Goal: Task Accomplishment & Management: Manage account settings

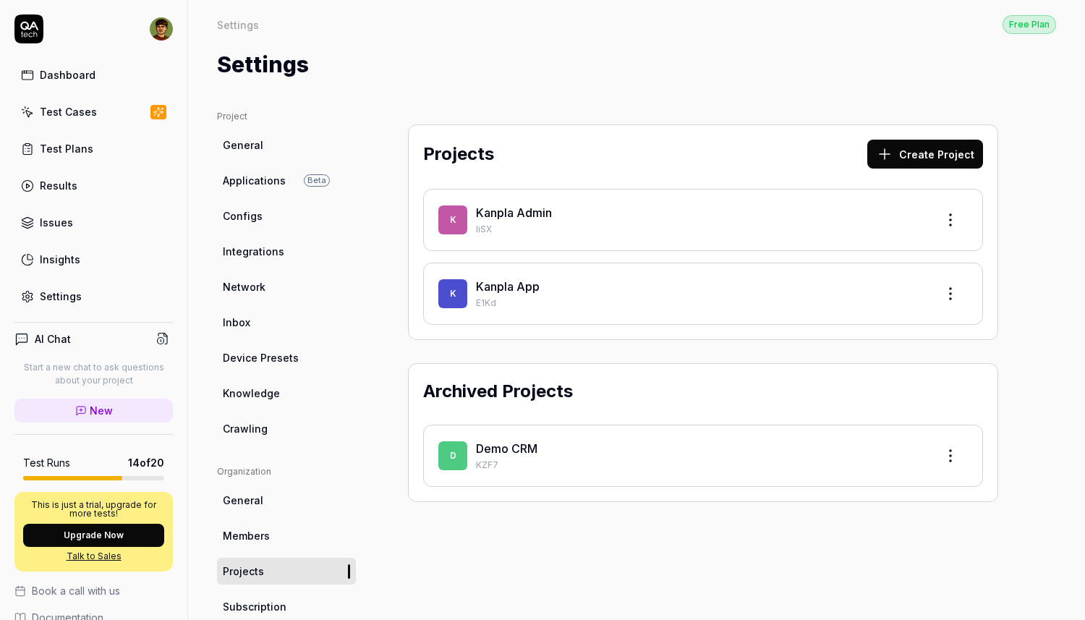
click at [78, 109] on div "Test Cases" at bounding box center [68, 111] width 57 height 15
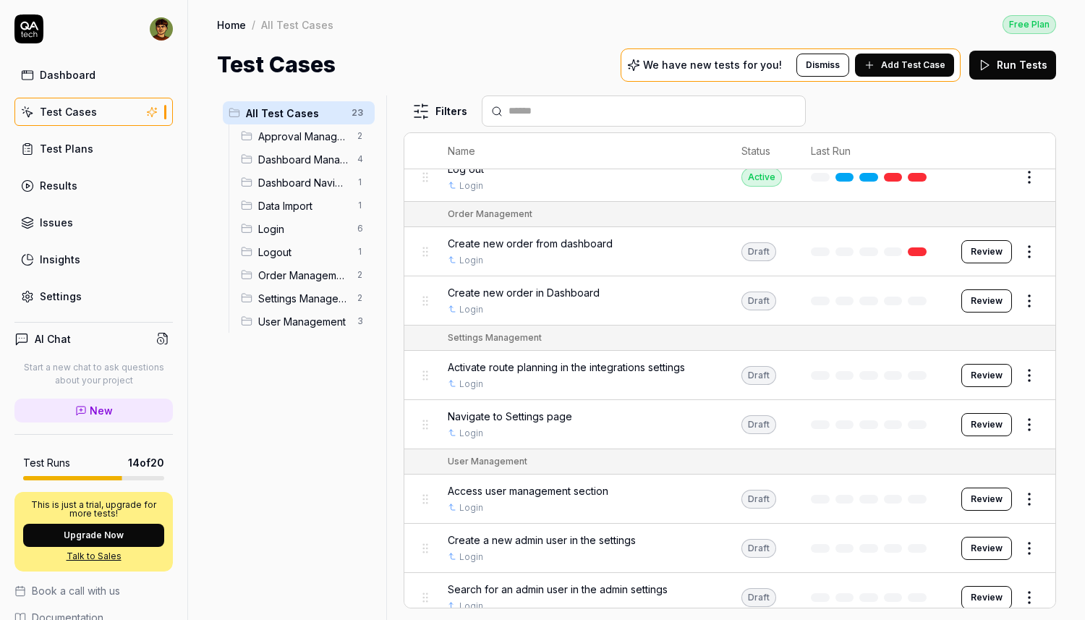
scroll to position [116, 0]
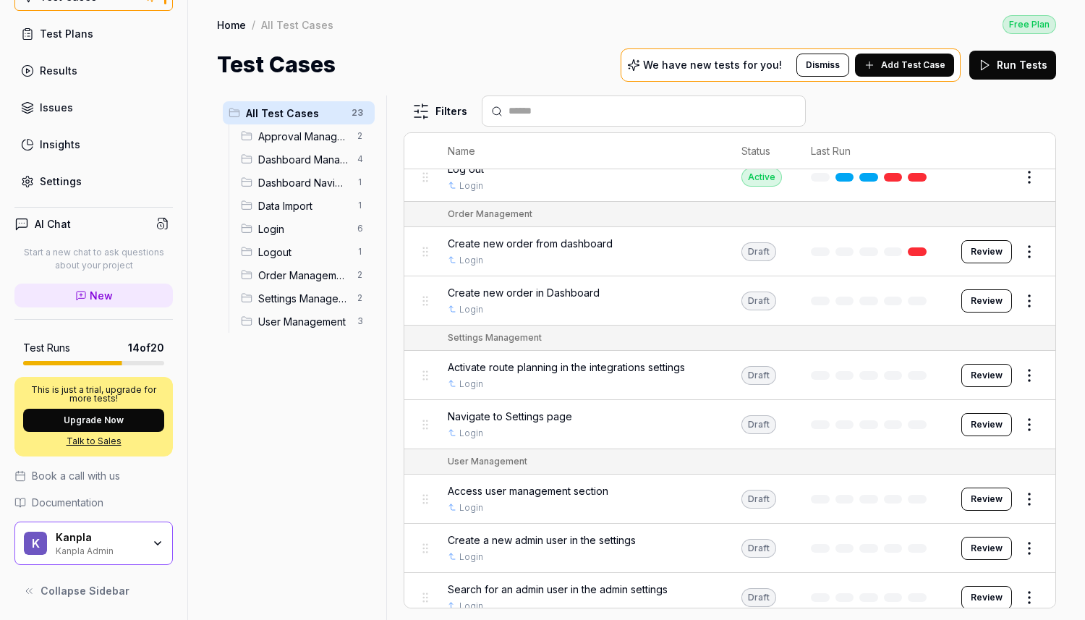
click at [55, 175] on div "Settings" at bounding box center [61, 181] width 42 height 15
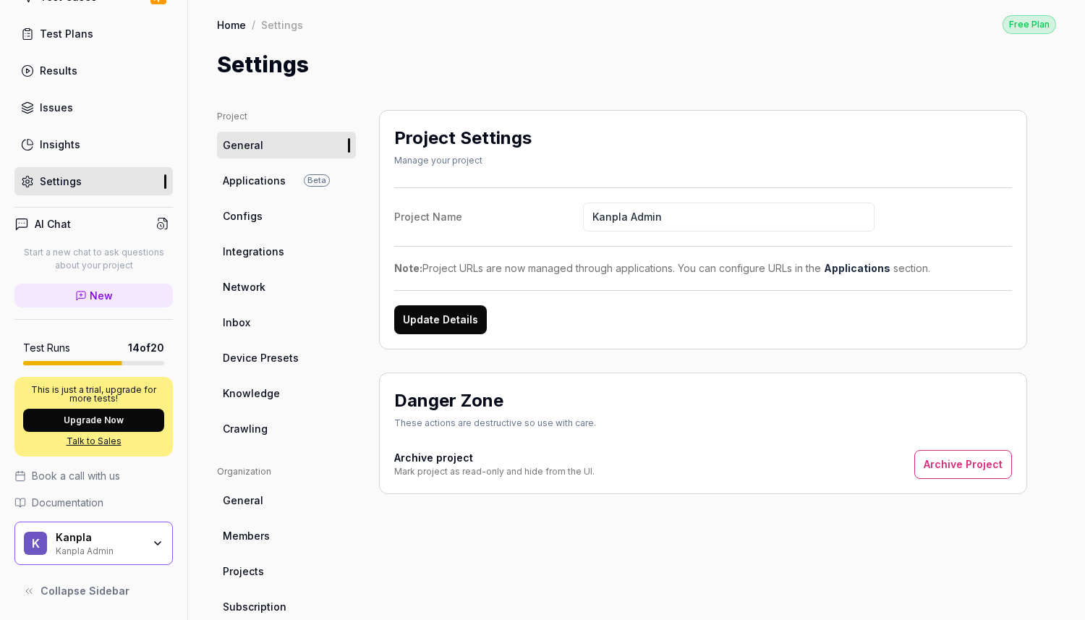
click at [747, 439] on div "Danger Zone These actions are destructive so use with care. Archive project Mar…" at bounding box center [703, 433] width 648 height 122
click at [271, 191] on link "Applications Beta" at bounding box center [286, 180] width 139 height 27
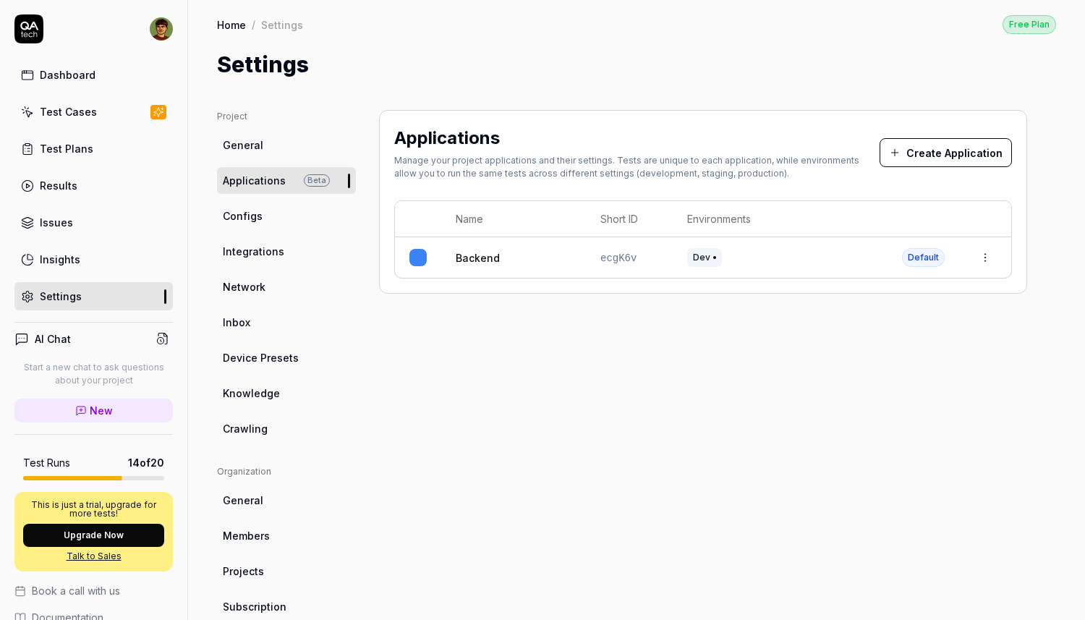
click at [936, 148] on button "Create Application" at bounding box center [946, 152] width 132 height 29
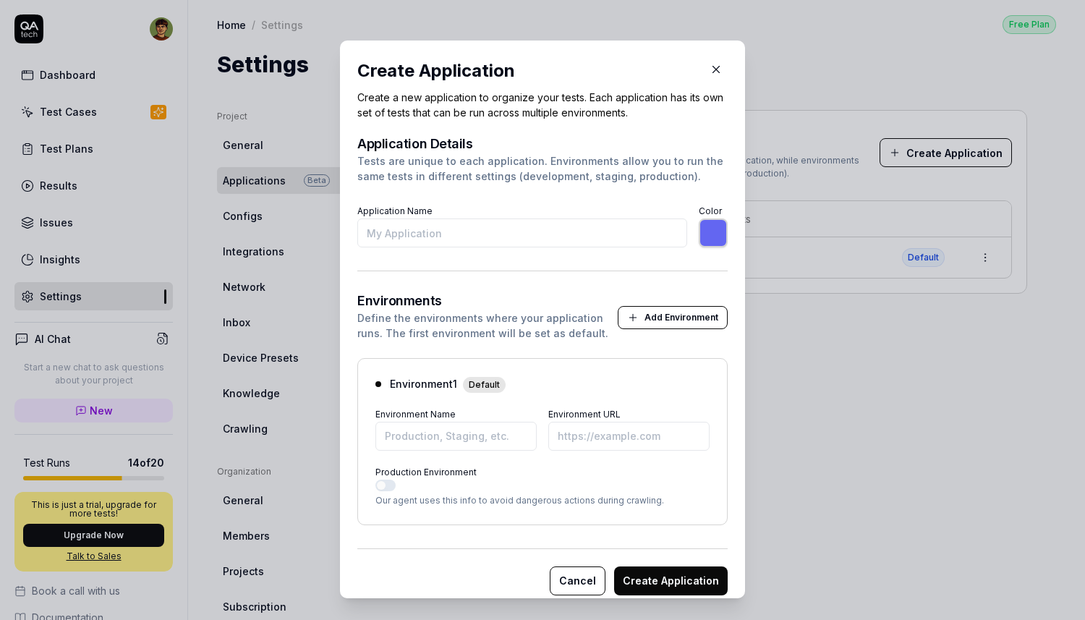
click at [634, 227] on input "Application Name" at bounding box center [522, 232] width 330 height 29
type input "F"
type input "*******"
type input "Forecasting"
click at [594, 324] on div "Define the environments where your application runs. The first environment will…" at bounding box center [487, 325] width 260 height 30
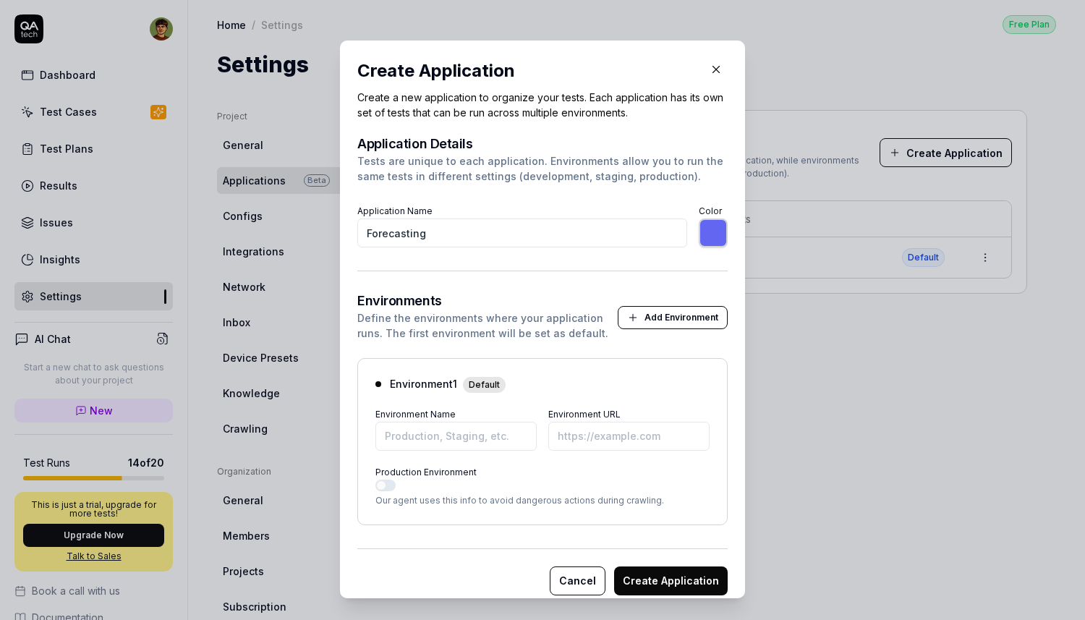
scroll to position [13, 0]
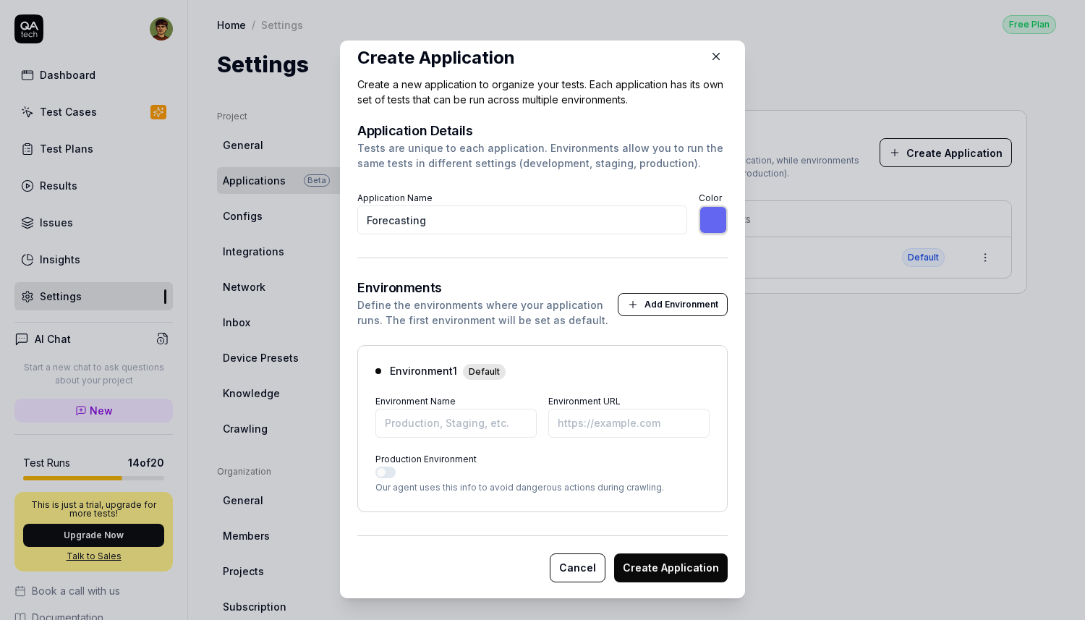
click at [578, 404] on label "Environment URL" at bounding box center [584, 401] width 72 height 11
click at [578, 409] on input "Environment URL" at bounding box center [628, 423] width 161 height 29
paste input "[URL][DOMAIN_NAME]"
type input "*******"
type input "[URL][DOMAIN_NAME]"
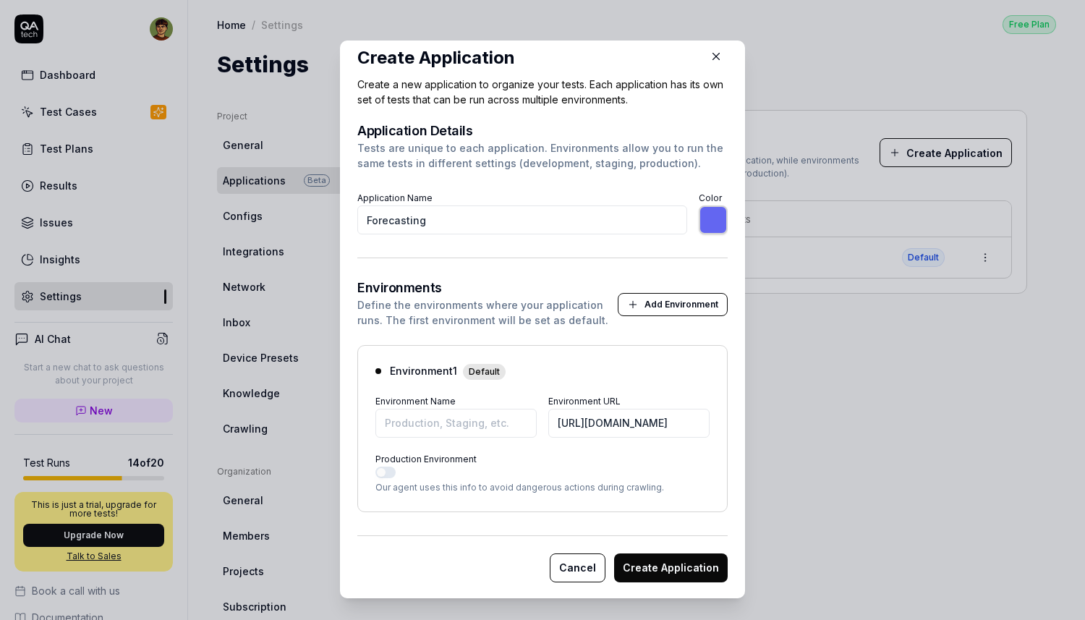
click at [621, 463] on div "Production Environment Our agent uses this info to avoid dangerous actions duri…" at bounding box center [542, 471] width 334 height 45
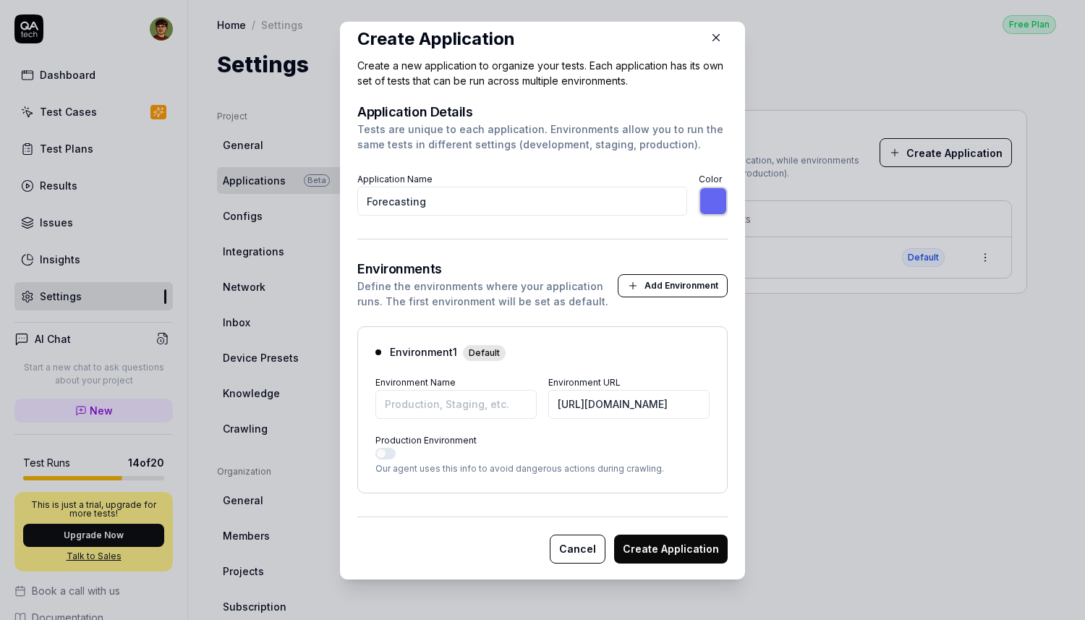
click at [380, 448] on button "Production Environment" at bounding box center [385, 454] width 20 height 12
click at [490, 408] on input "Environment Name" at bounding box center [455, 404] width 161 height 29
click at [626, 453] on div at bounding box center [542, 454] width 334 height 12
click at [653, 541] on button "Create Application" at bounding box center [671, 549] width 114 height 29
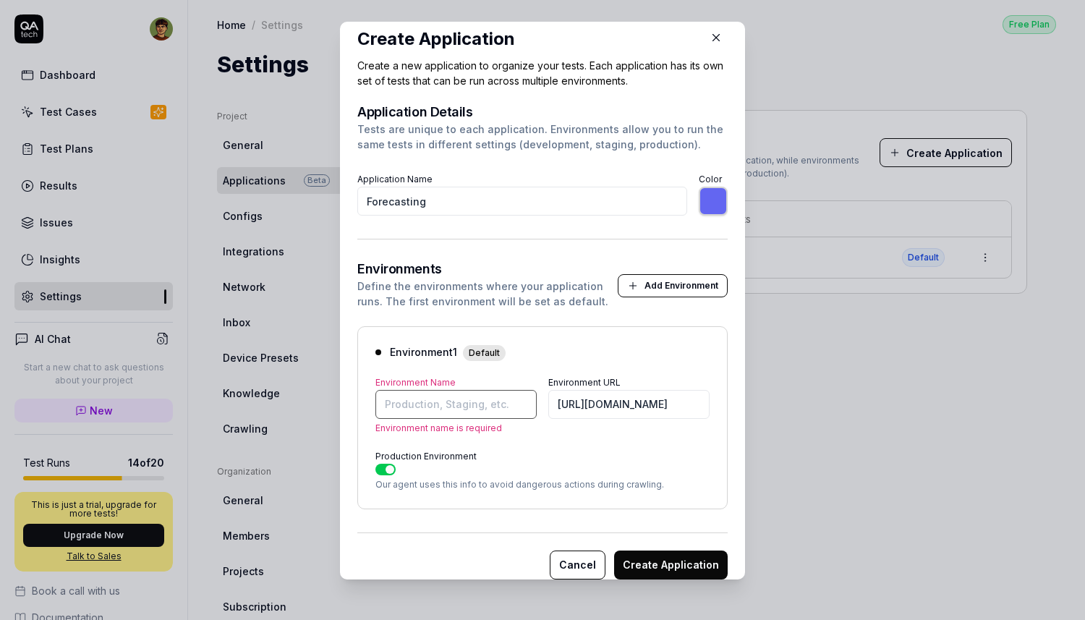
click at [473, 407] on input "Environment Name" at bounding box center [455, 404] width 161 height 29
type input "*******"
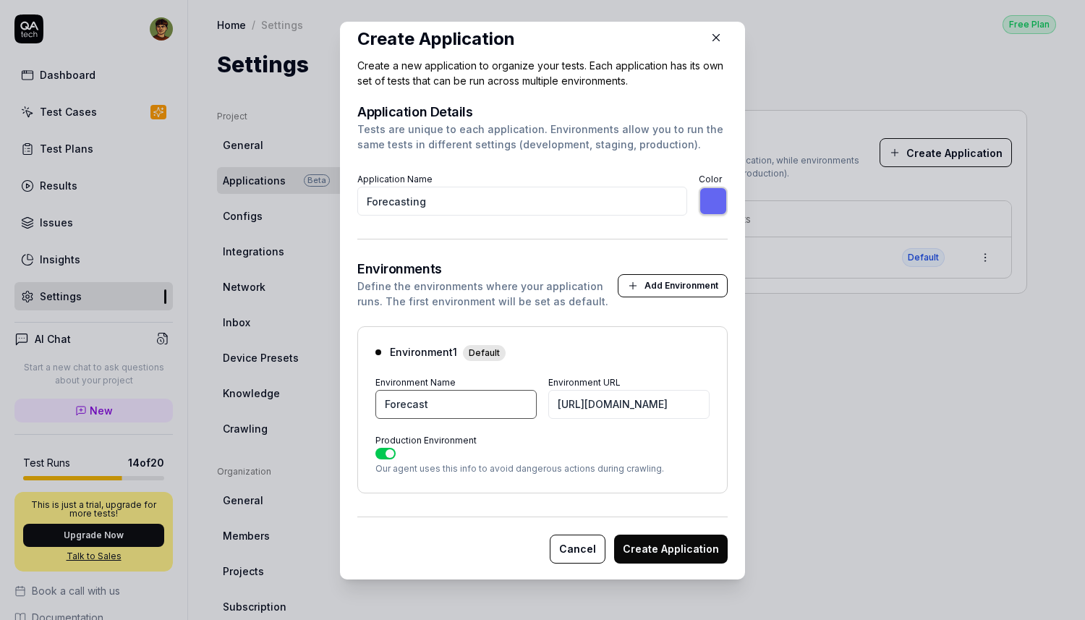
type input "Forecast"
click at [636, 545] on button "Create Application" at bounding box center [671, 549] width 114 height 29
type input "*******"
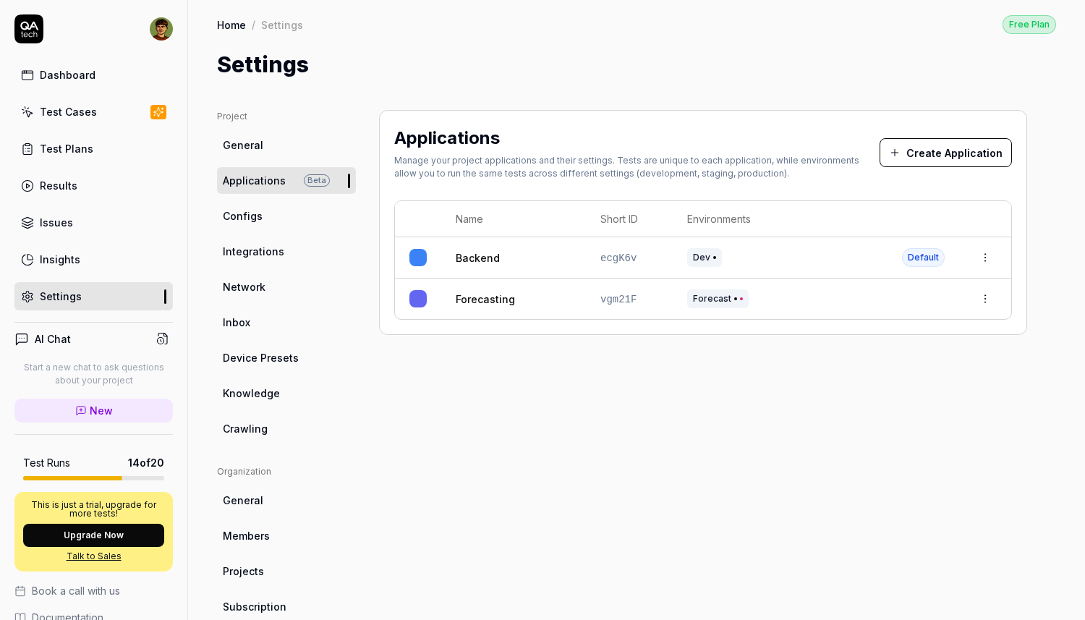
click at [720, 292] on span "Forecast" at bounding box center [717, 298] width 61 height 19
click at [540, 305] on td "Forecasting" at bounding box center [513, 298] width 145 height 41
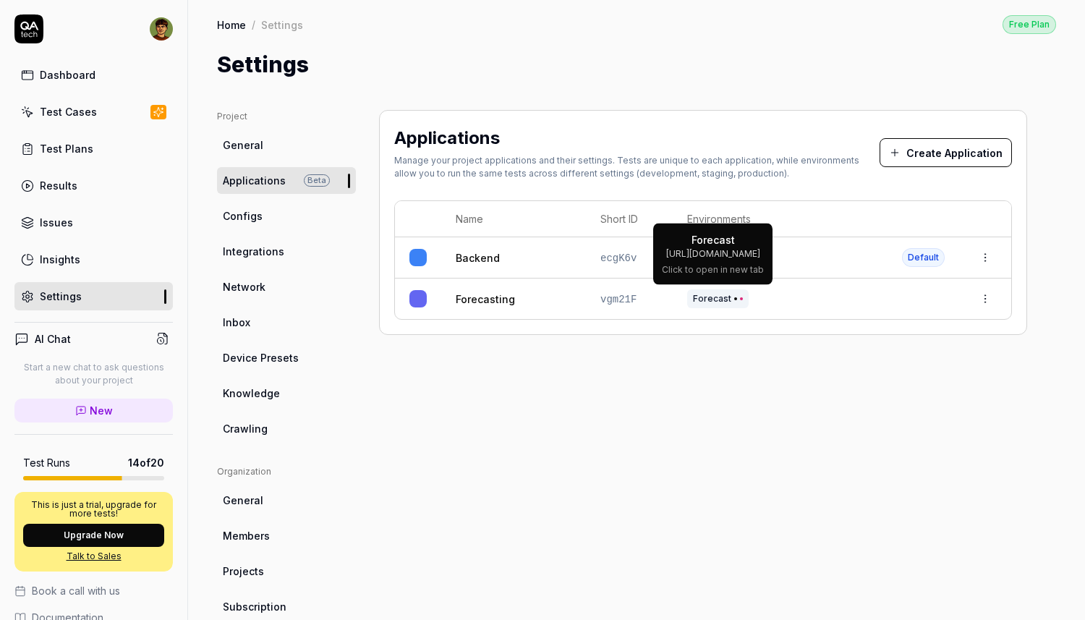
click at [705, 297] on span "Forecast" at bounding box center [717, 298] width 61 height 19
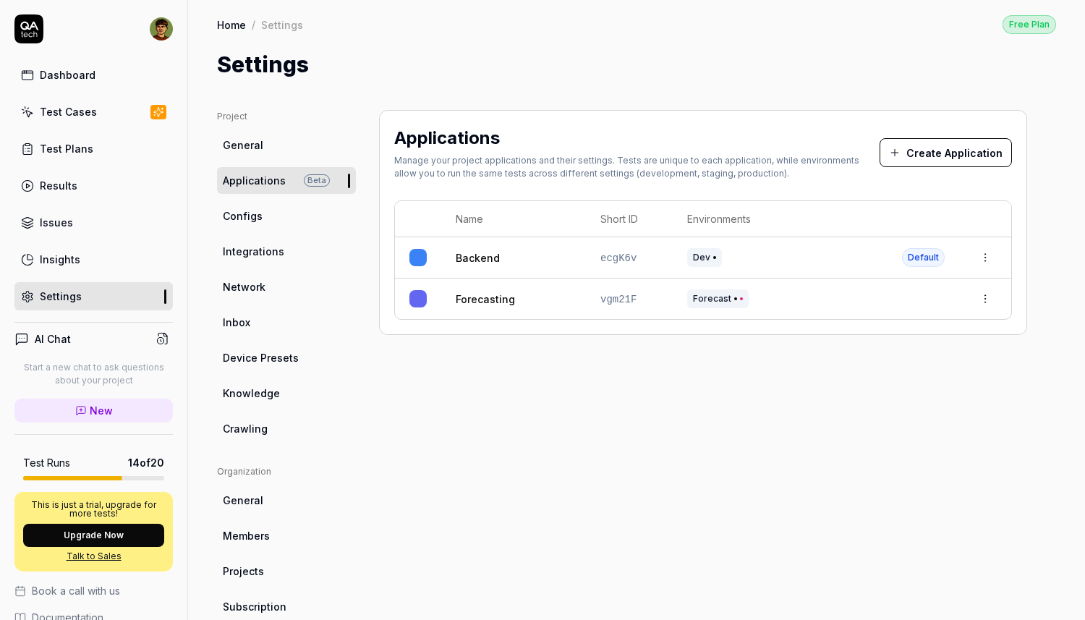
click at [480, 297] on link "Forecasting" at bounding box center [485, 298] width 59 height 15
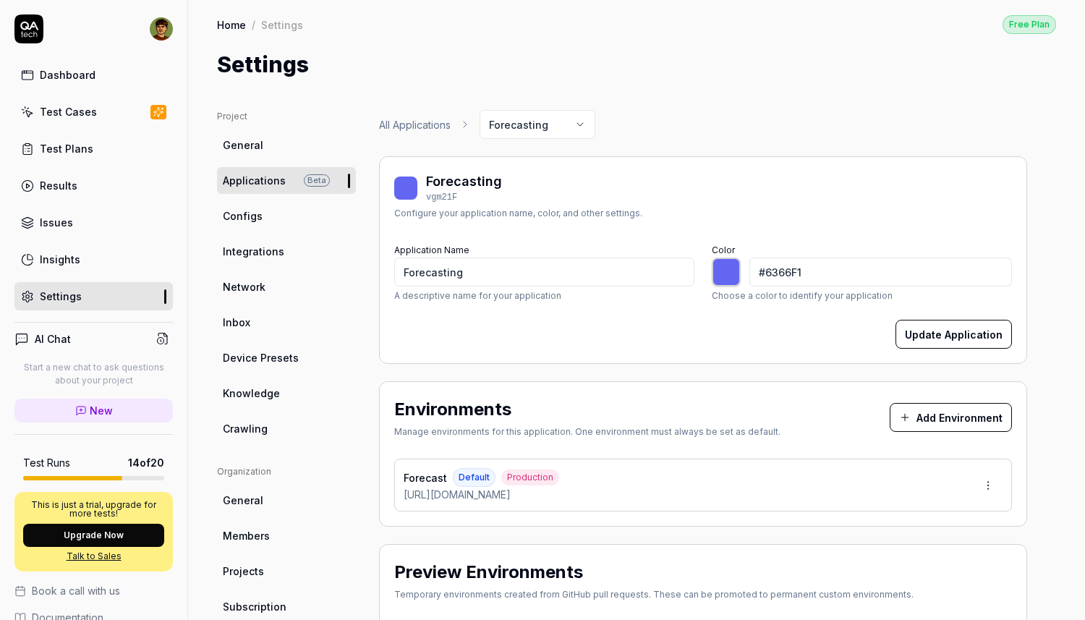
type input "*******"
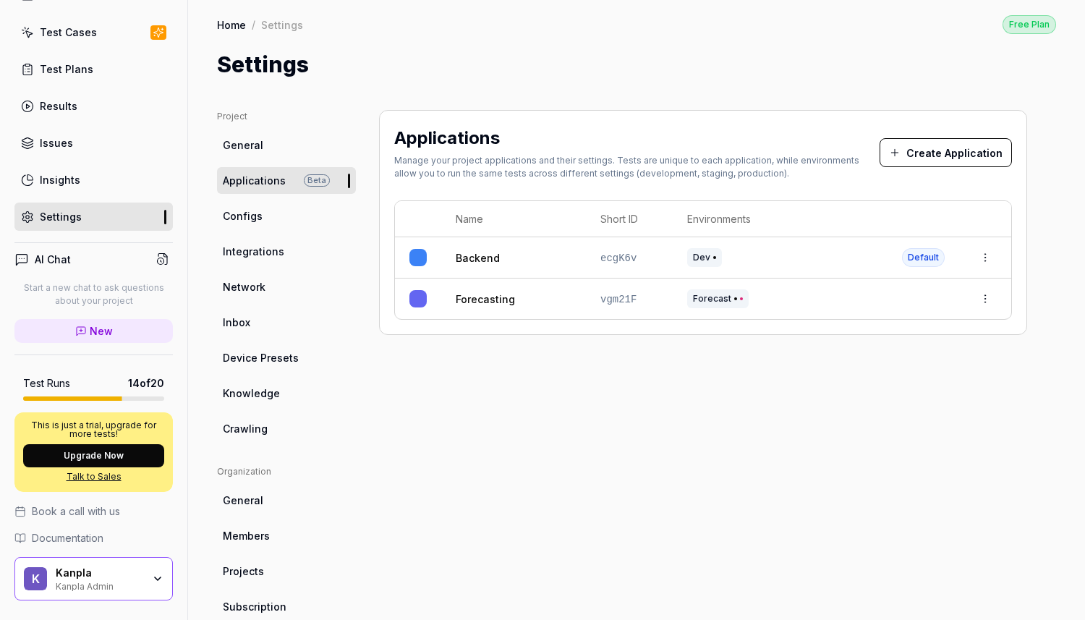
scroll to position [116, 0]
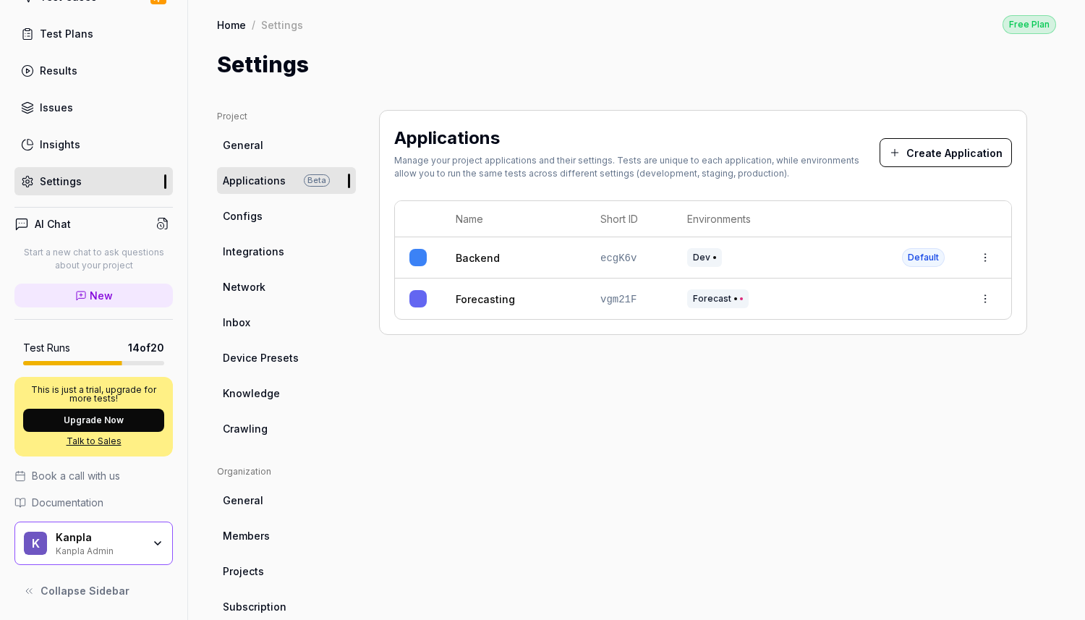
click at [148, 535] on div "K Kanpla Kanpla Admin" at bounding box center [93, 542] width 158 height 43
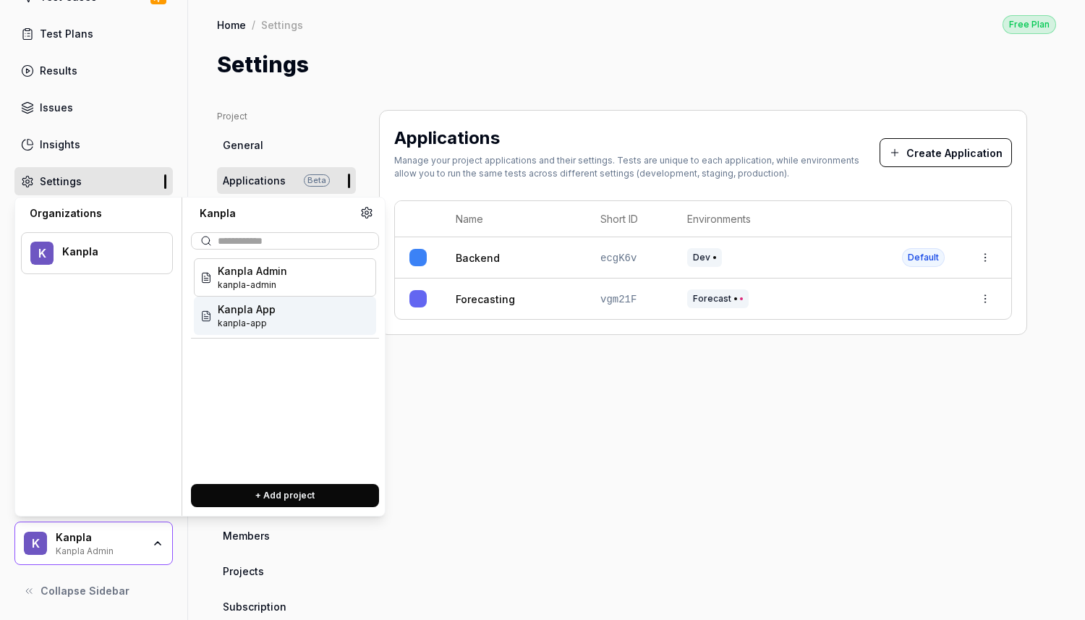
click at [288, 311] on div "Kanpla App kanpla-app" at bounding box center [285, 316] width 182 height 38
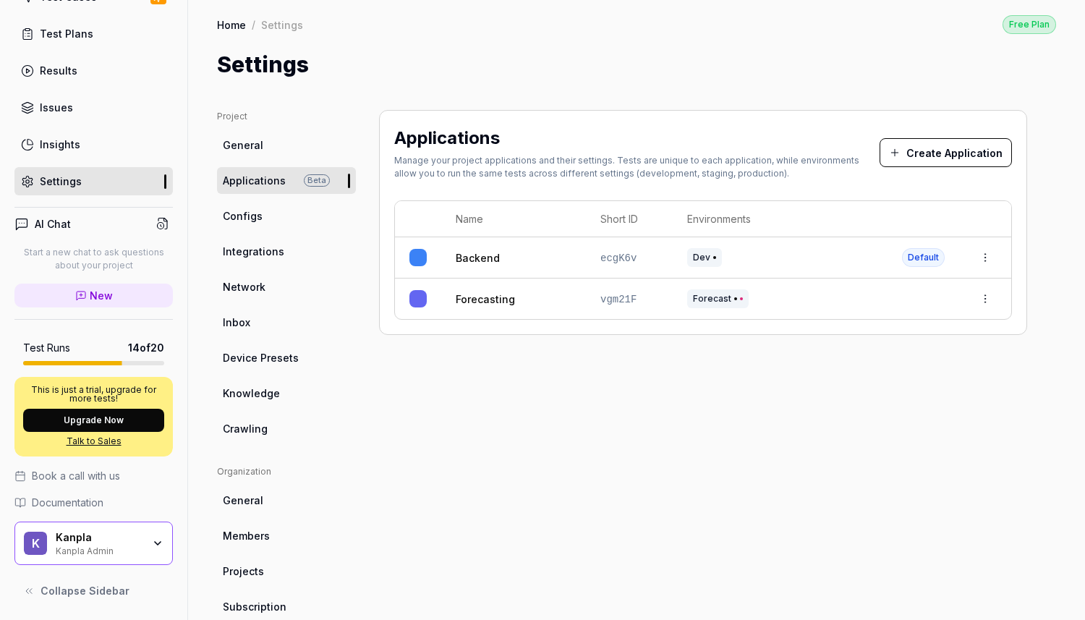
click at [132, 553] on div "Kanpla Kanpla Admin" at bounding box center [104, 543] width 96 height 25
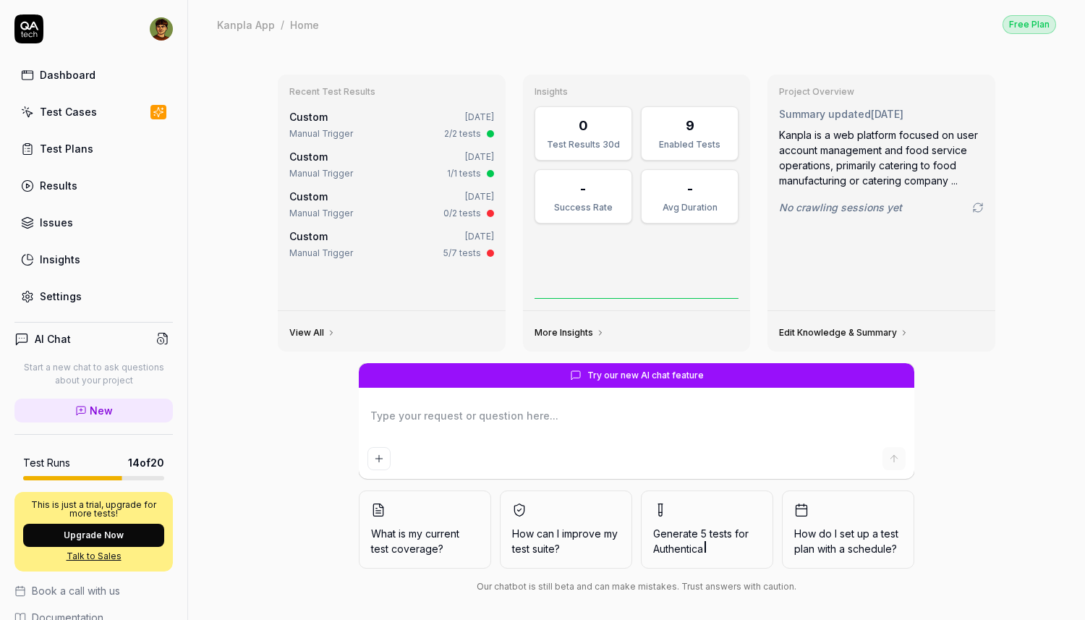
scroll to position [116, 0]
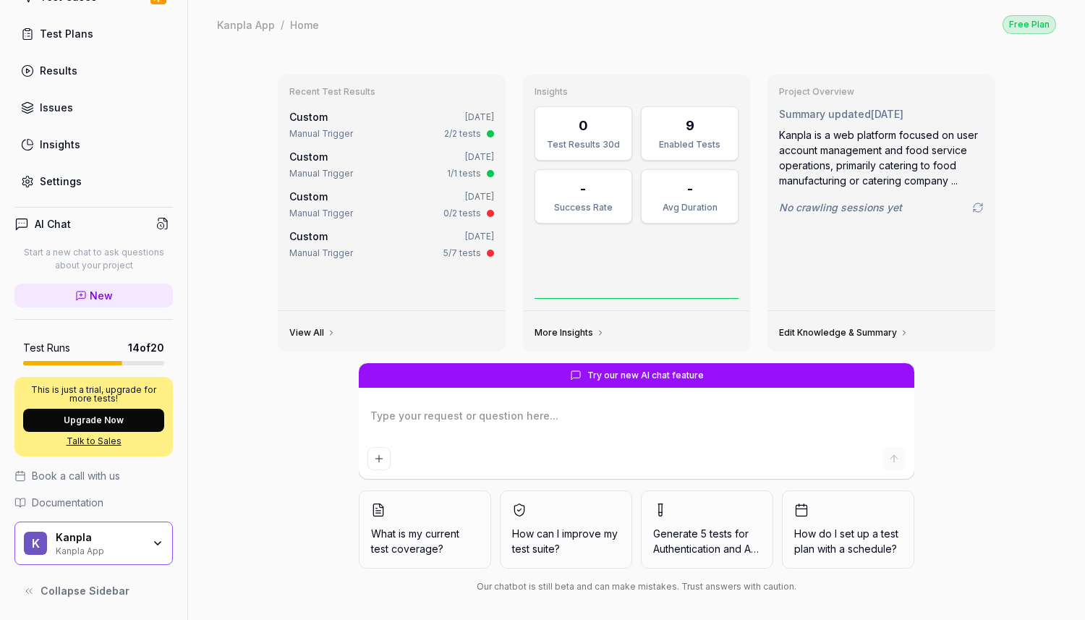
click at [79, 174] on div "Settings" at bounding box center [61, 181] width 42 height 15
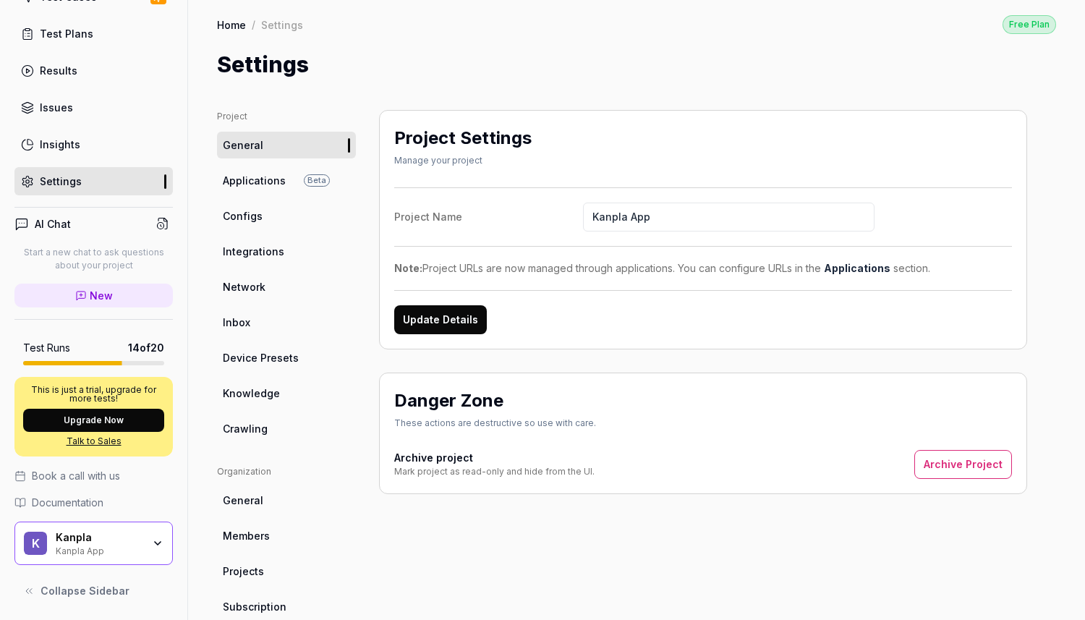
scroll to position [242, 0]
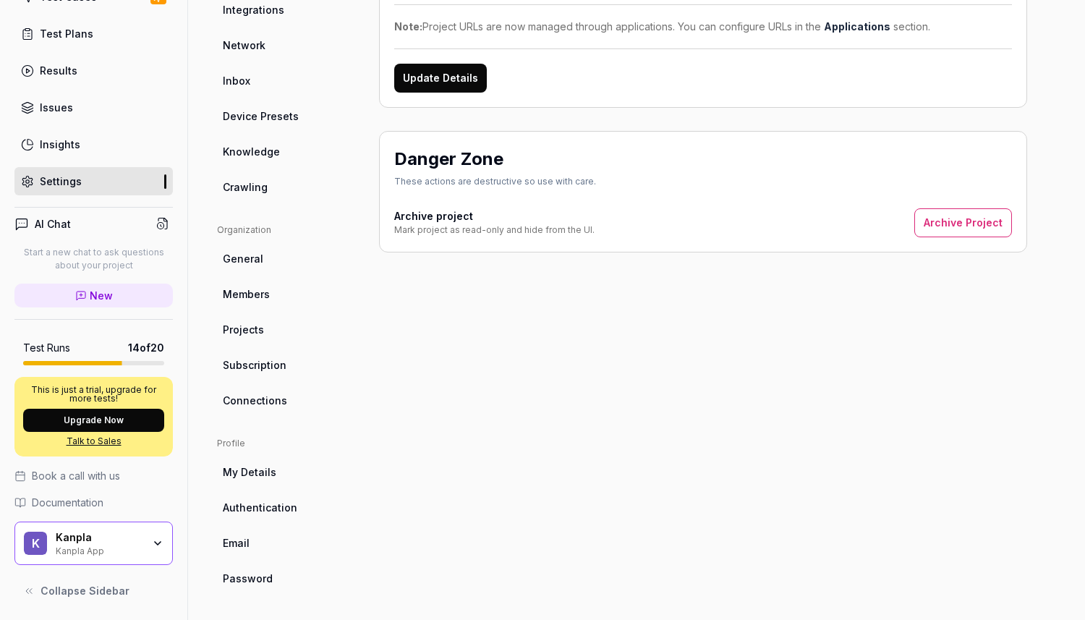
click at [96, 553] on div "Kanpla App" at bounding box center [99, 550] width 87 height 12
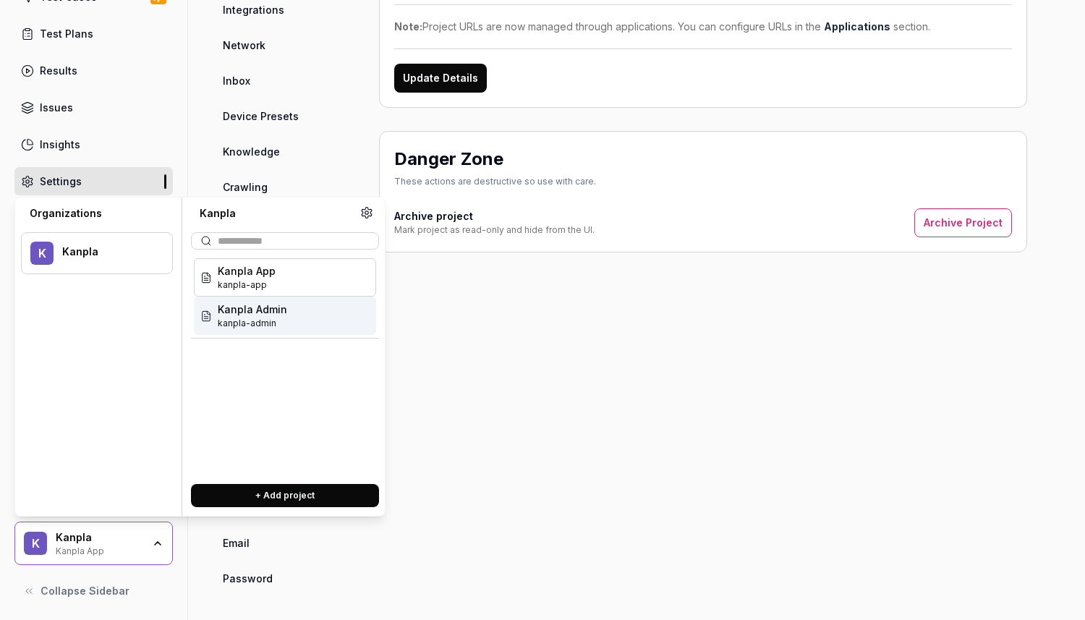
click at [268, 300] on div "Kanpla Admin kanpla-admin" at bounding box center [285, 316] width 182 height 38
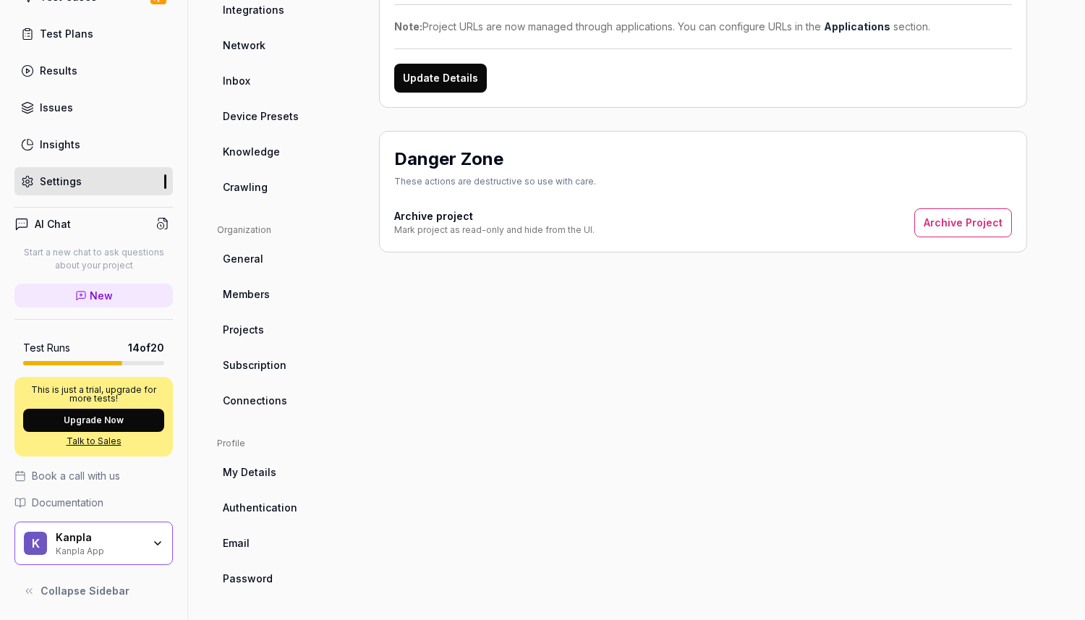
type textarea "*"
